Goal: Find specific page/section: Find specific page/section

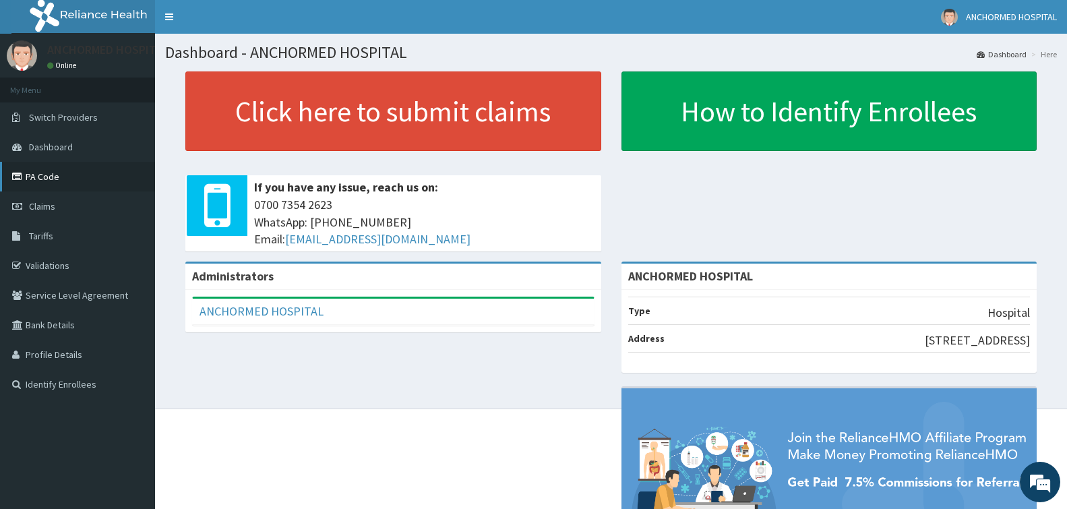
click at [65, 170] on link "PA Code" at bounding box center [77, 177] width 155 height 30
click at [81, 377] on link "Identify Enrollees" at bounding box center [77, 384] width 155 height 30
